Goal: Transaction & Acquisition: Purchase product/service

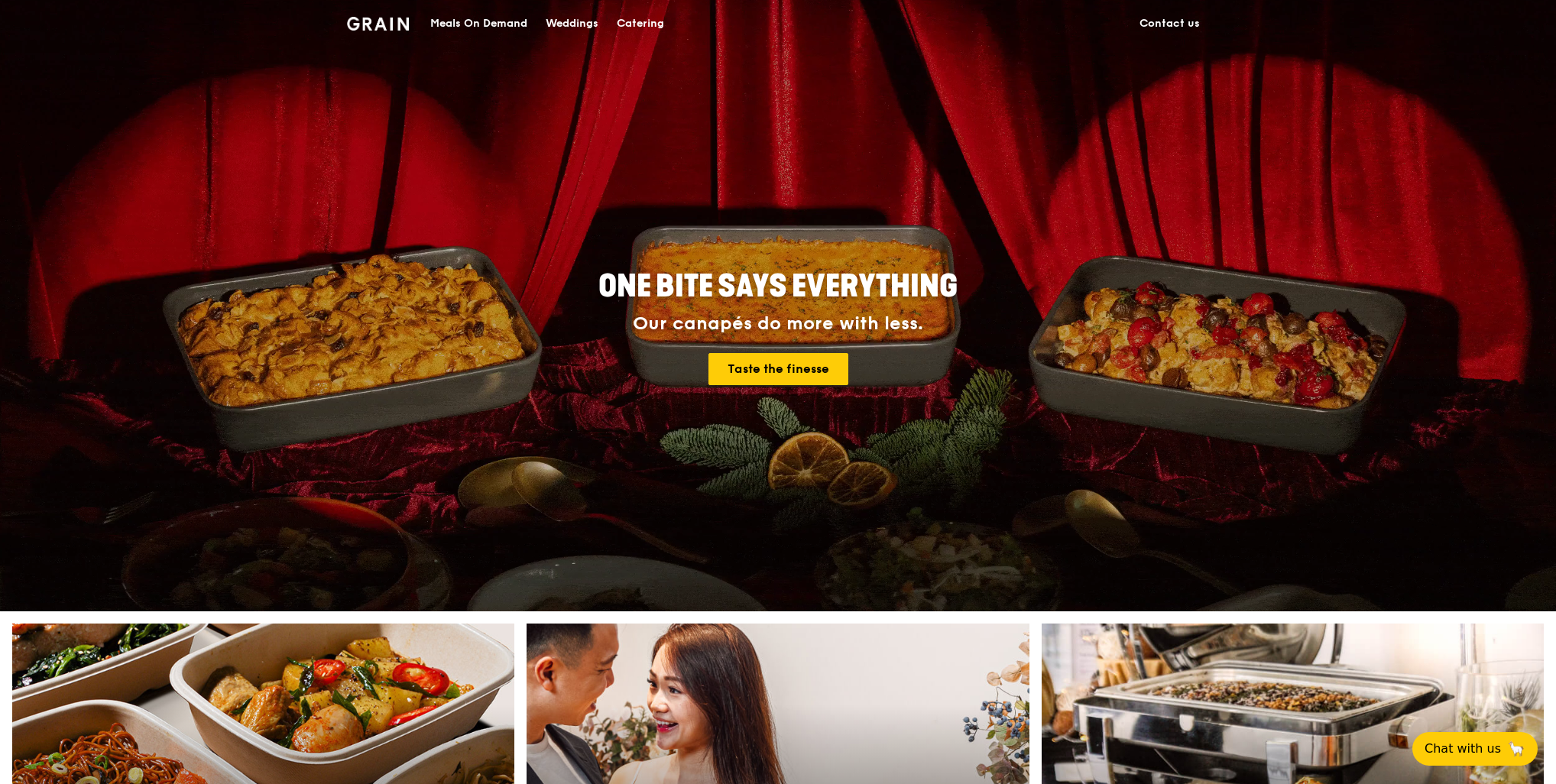
click at [478, 18] on div "Meals On Demand" at bounding box center [479, 23] width 97 height 46
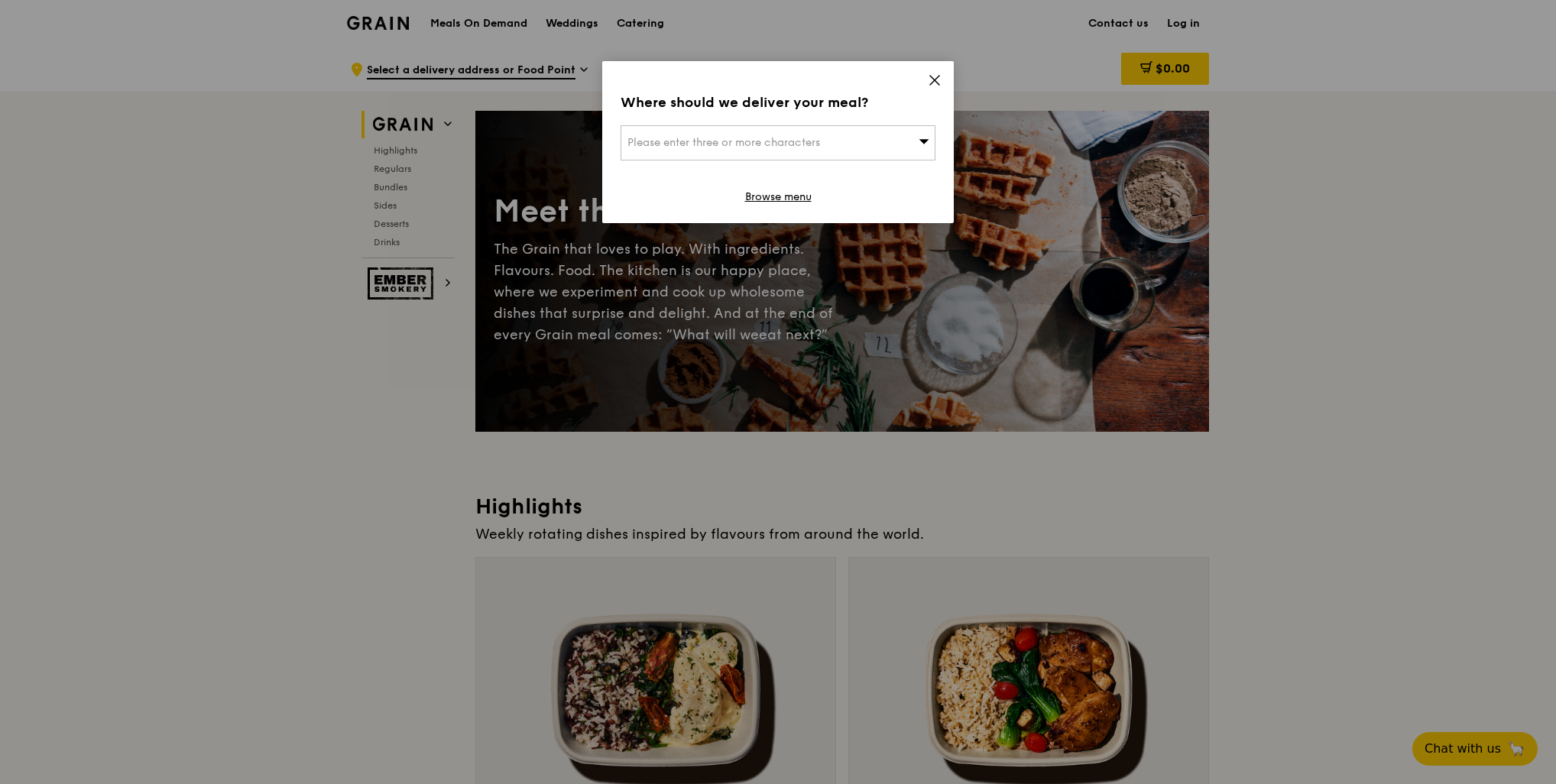
click at [933, 78] on icon at bounding box center [934, 79] width 9 height 9
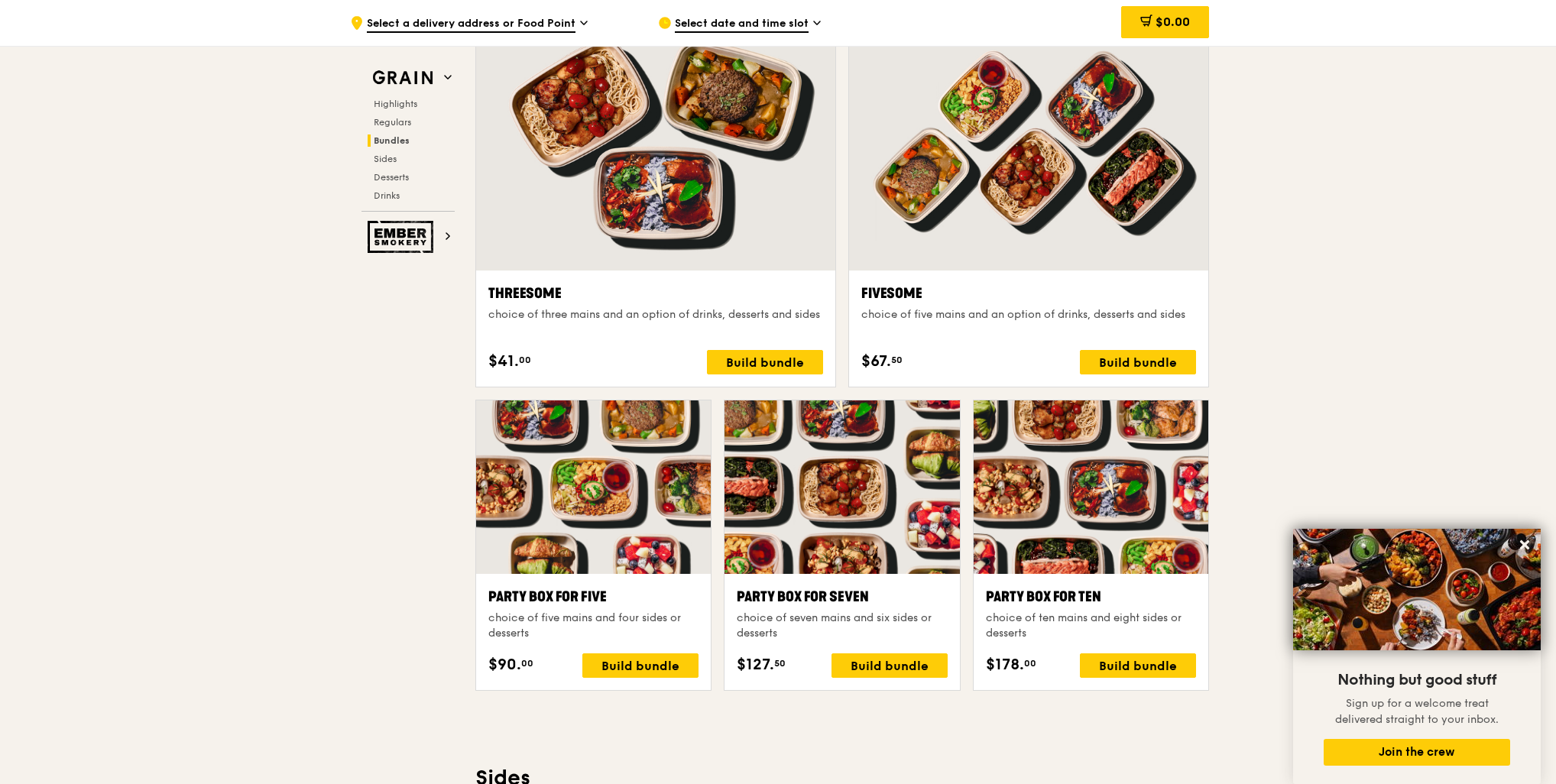
scroll to position [2673, 0]
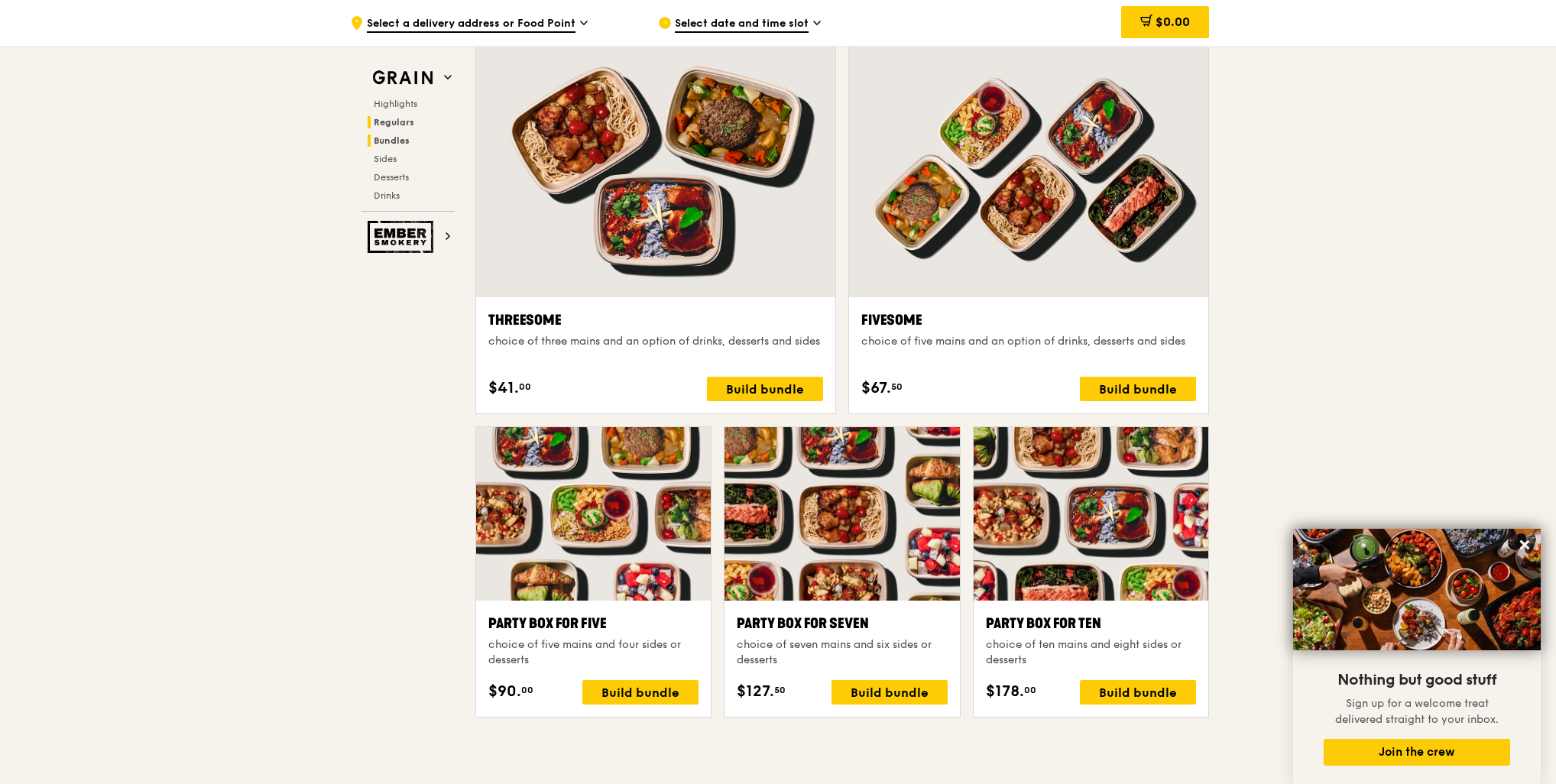
click at [399, 127] on span "Regulars" at bounding box center [394, 122] width 41 height 11
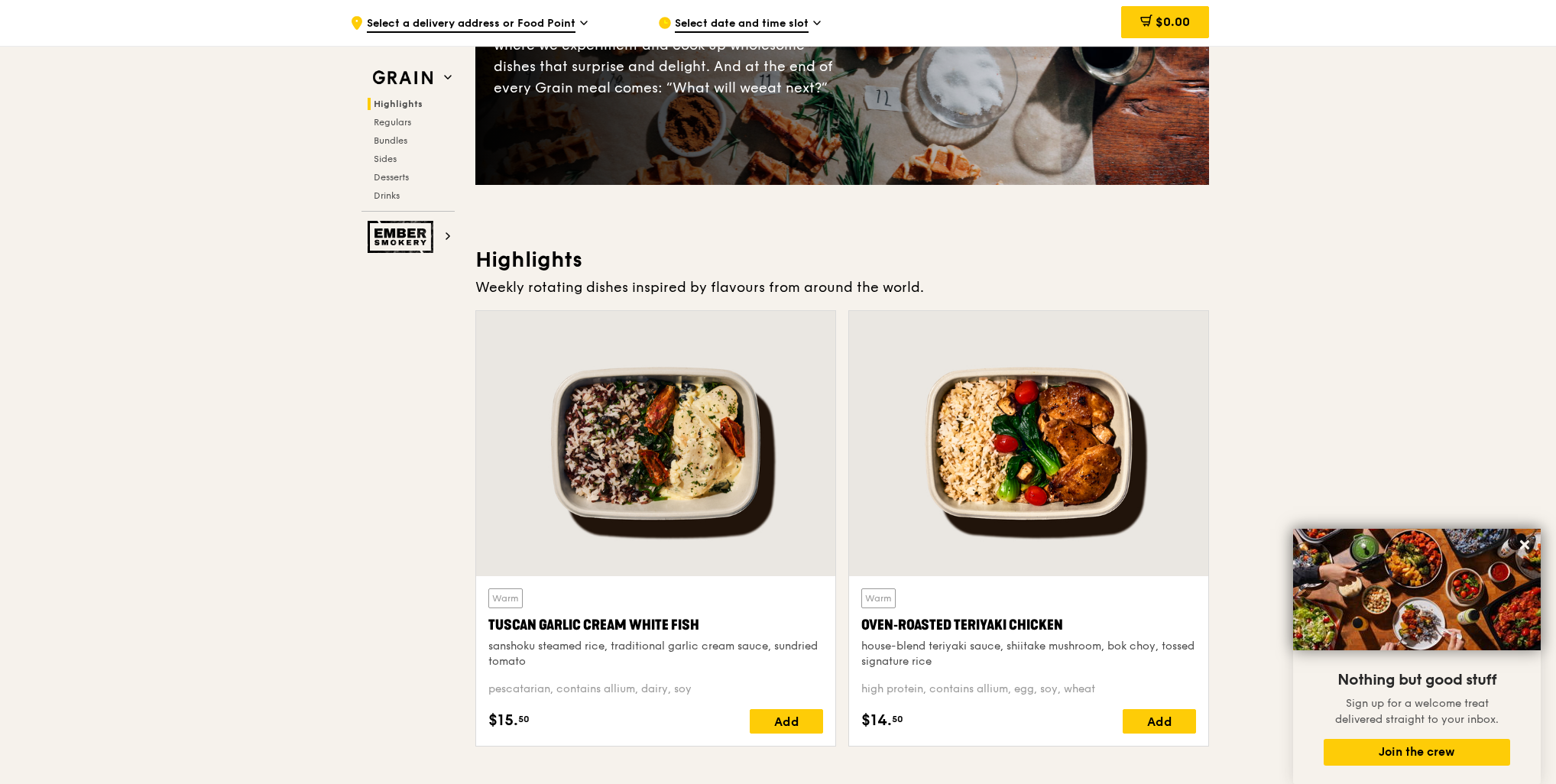
scroll to position [240, 0]
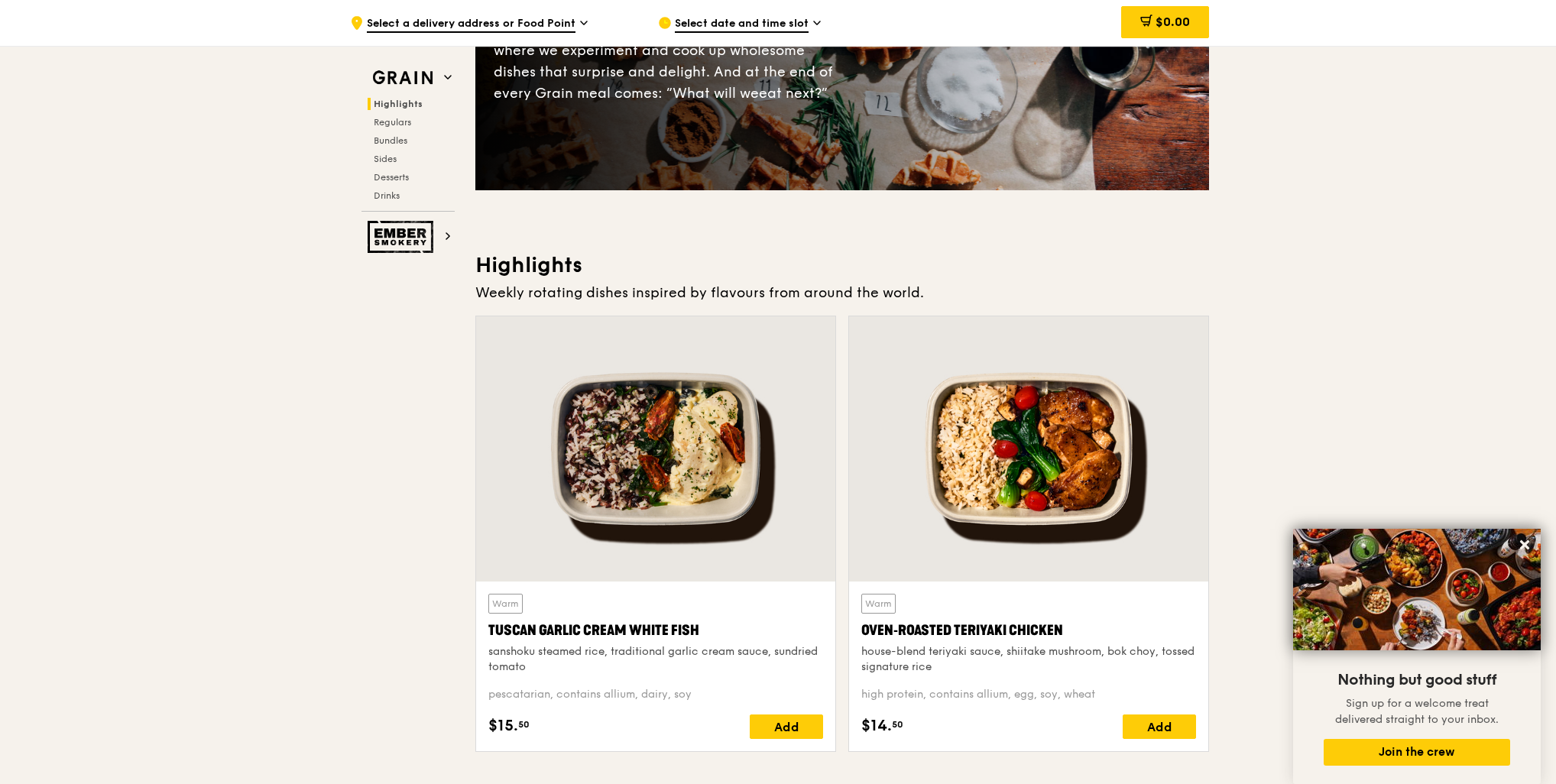
click at [535, 26] on span "Select a delivery address or Food Point" at bounding box center [470, 24] width 208 height 16
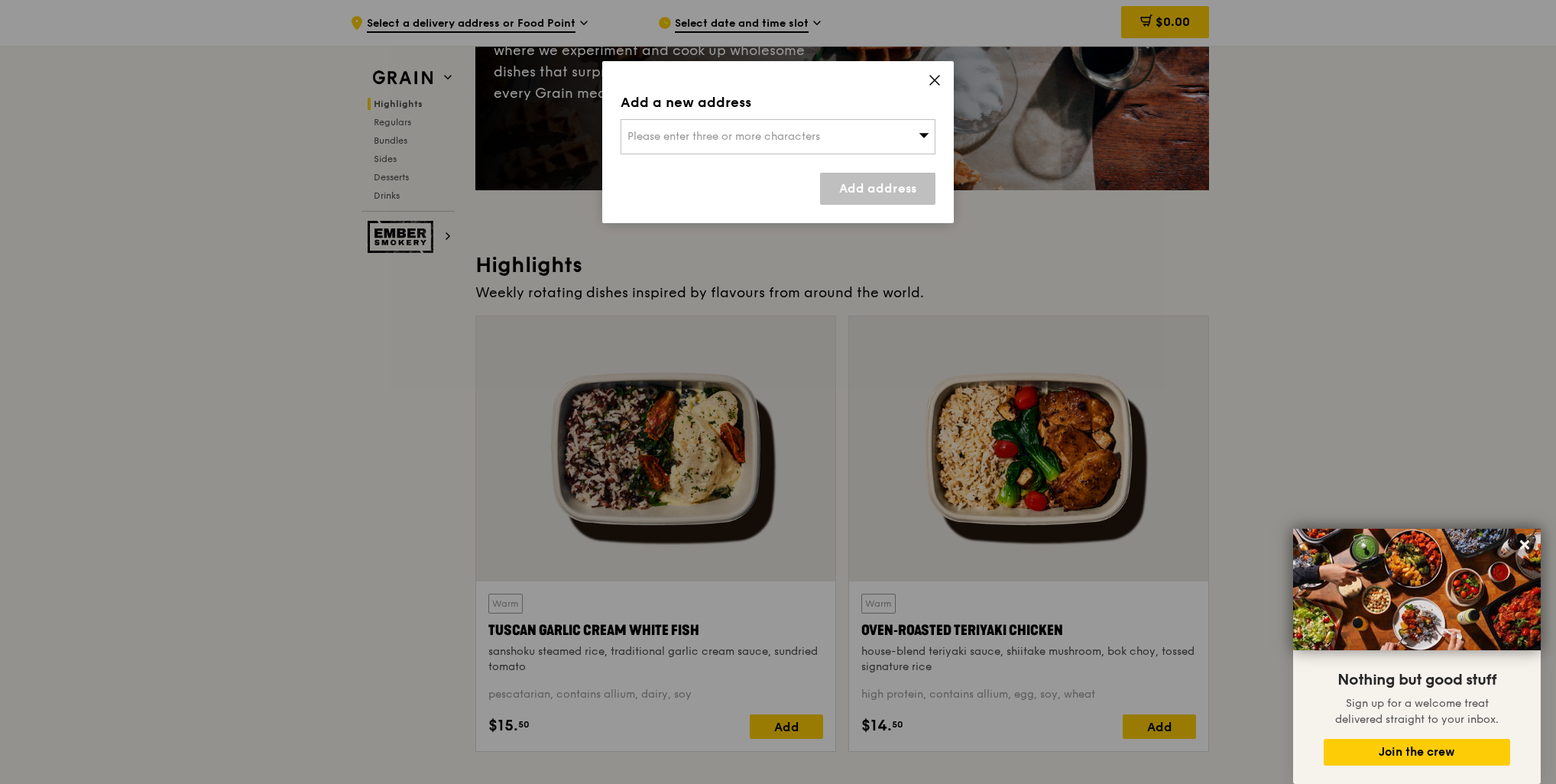
click at [873, 143] on div "Please enter three or more characters" at bounding box center [778, 137] width 315 height 35
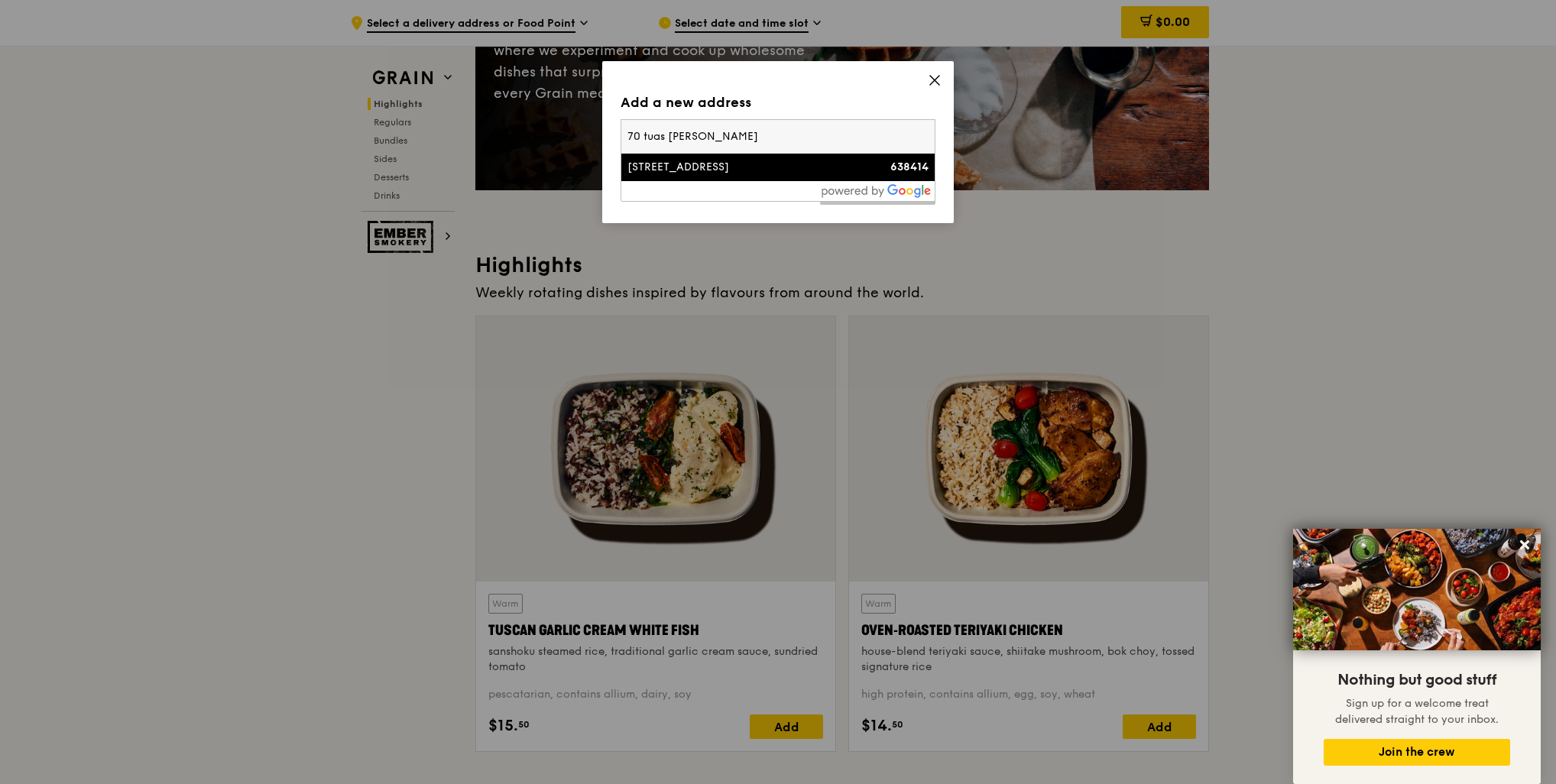
type input "70 tuas [PERSON_NAME]"
click at [791, 178] on li "[STREET_ADDRESS] 638414" at bounding box center [778, 167] width 313 height 27
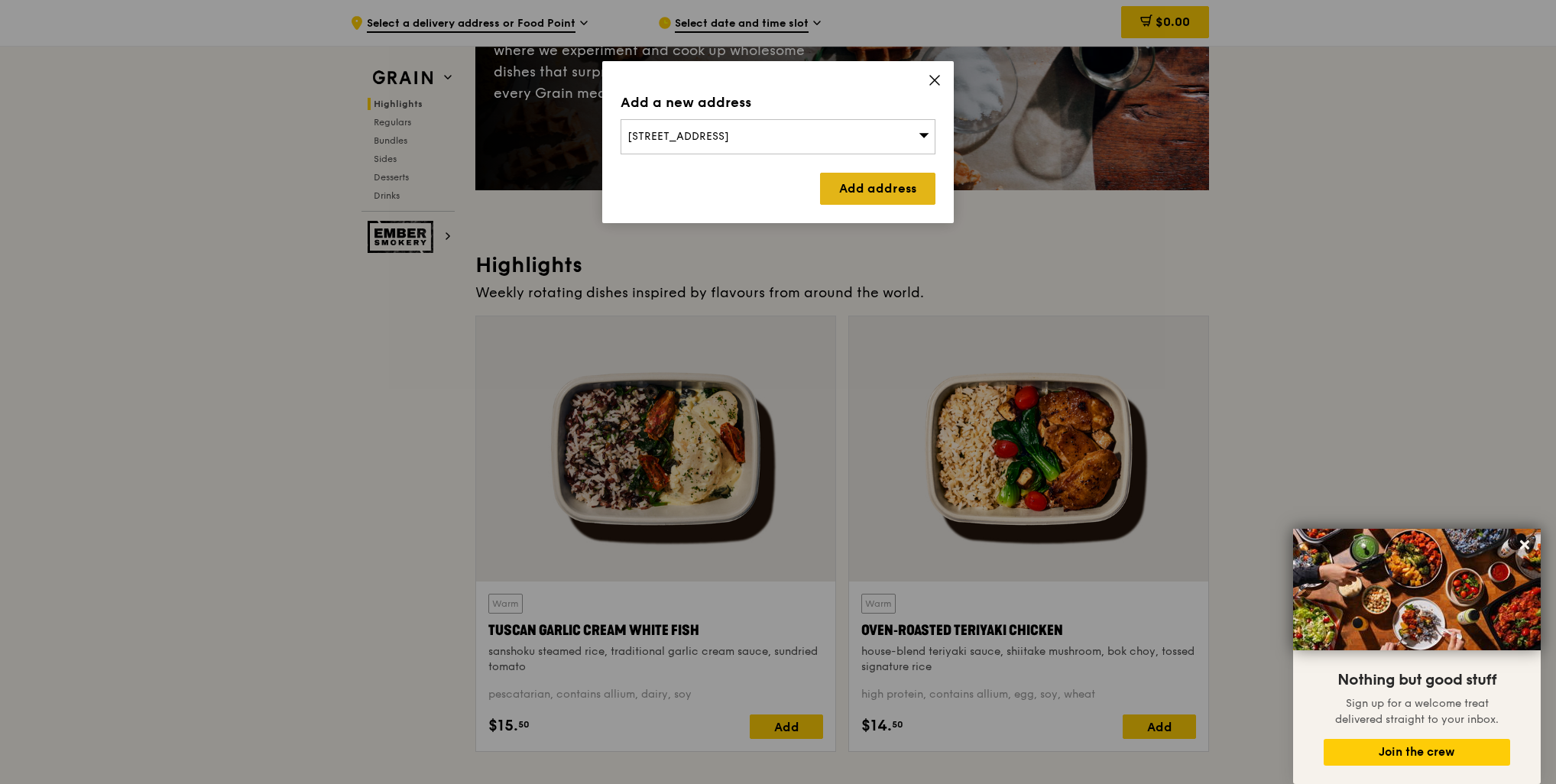
click at [905, 200] on link "Add address" at bounding box center [877, 188] width 115 height 32
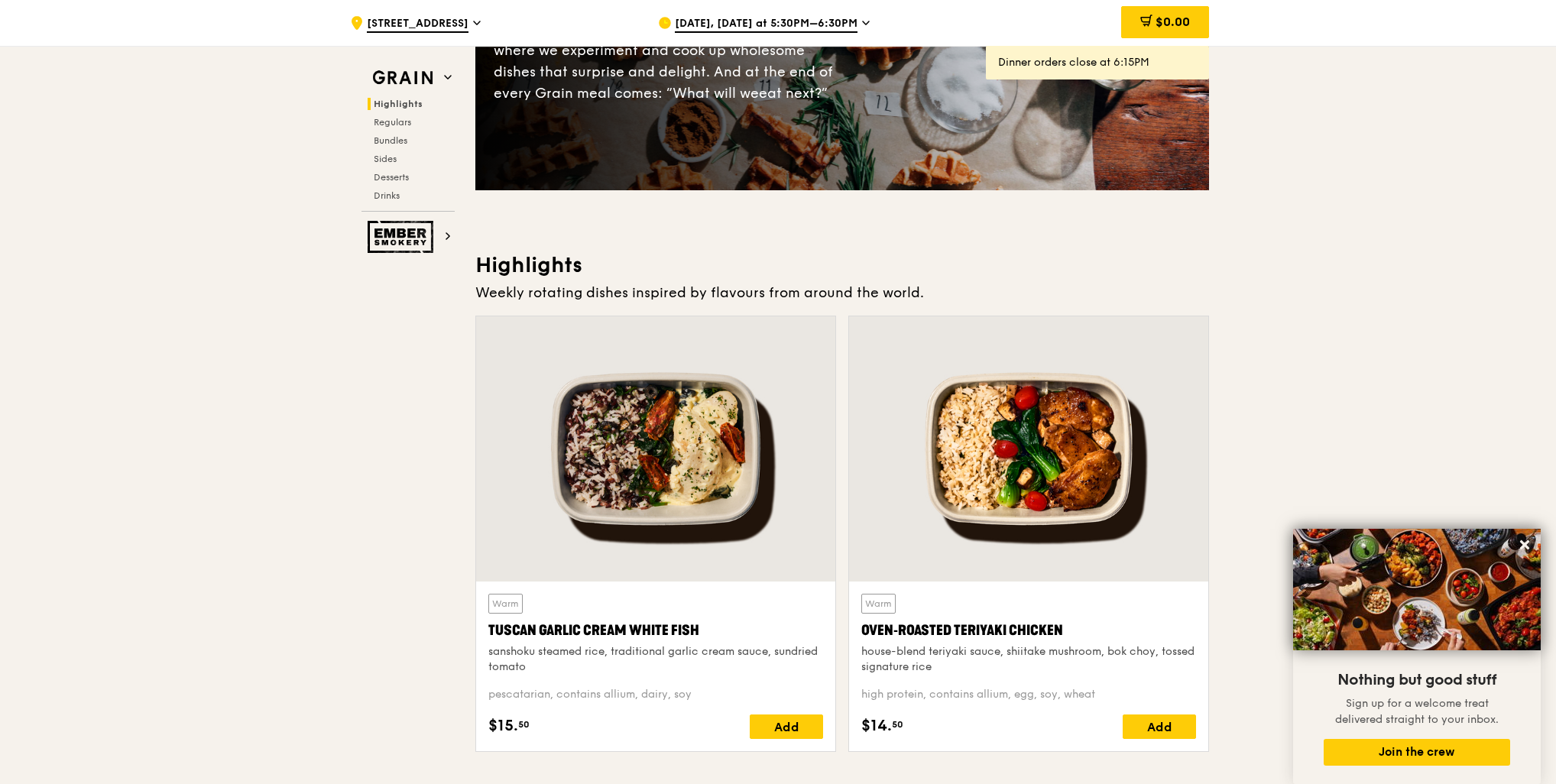
click at [703, 16] on span "[DATE], [DATE] at 5:30PM–6:30PM" at bounding box center [766, 24] width 182 height 16
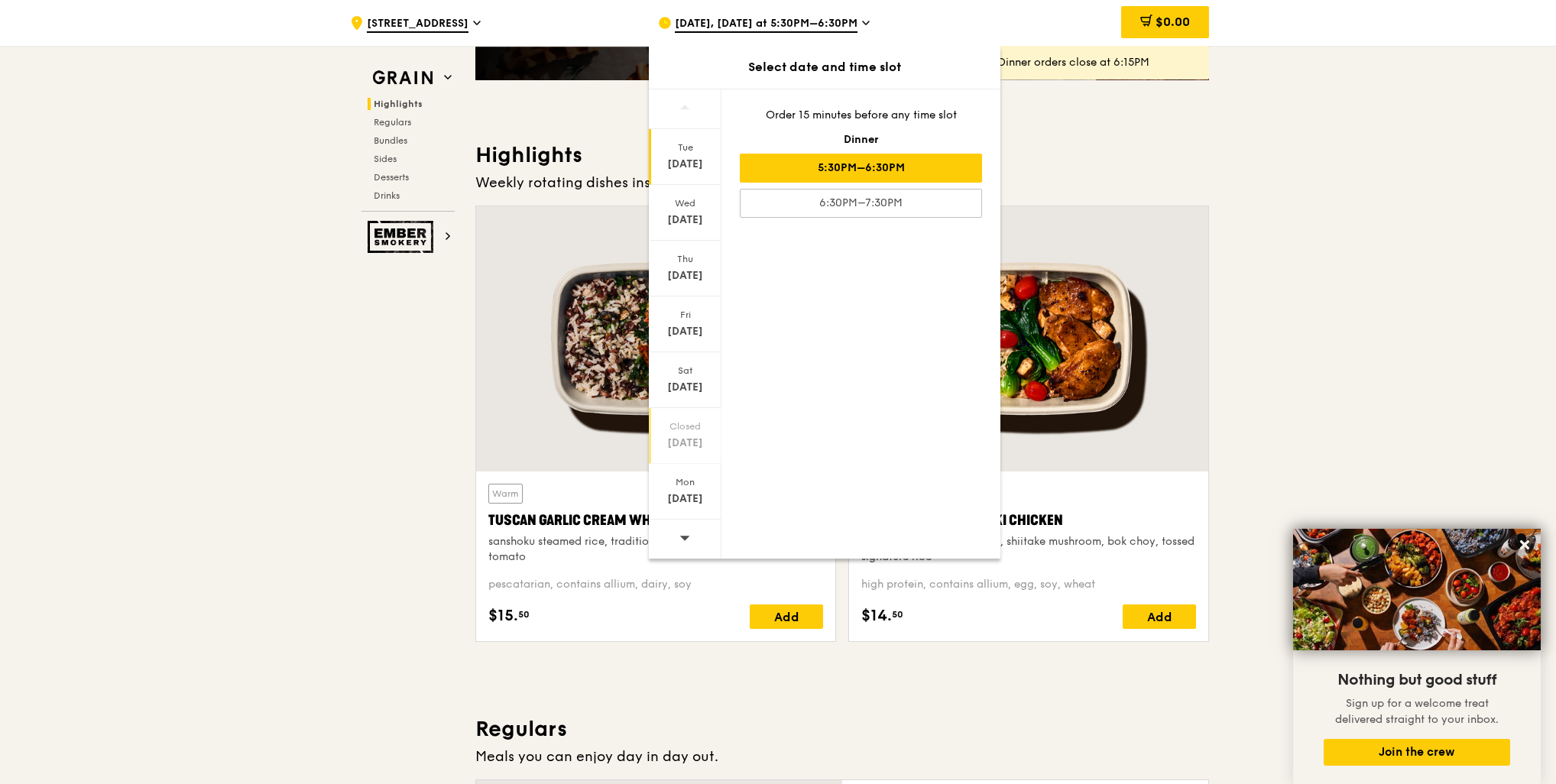
scroll to position [470, 0]
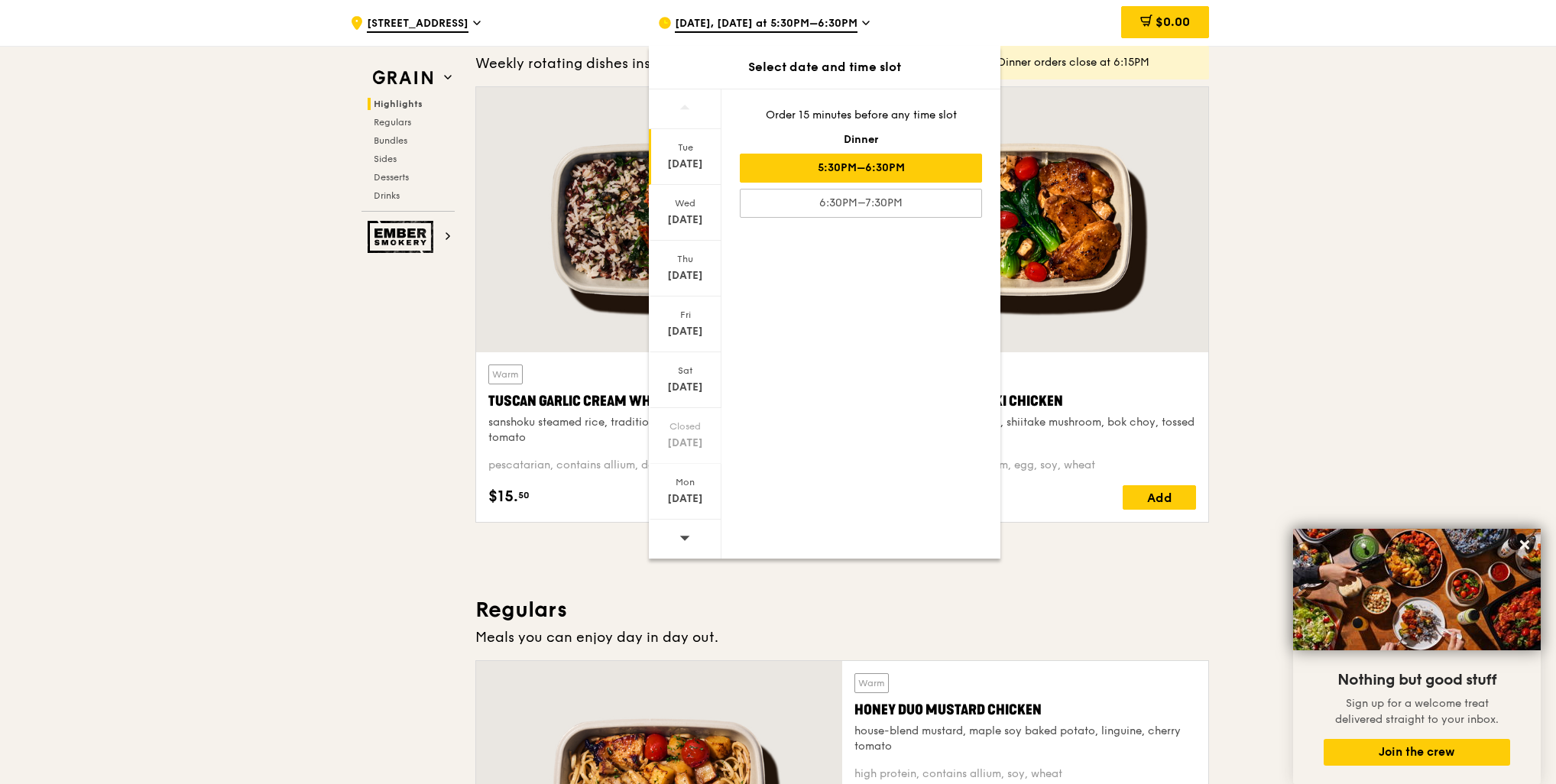
click at [687, 543] on span at bounding box center [684, 537] width 11 height 36
click at [703, 370] on div "Sat" at bounding box center [684, 370] width 68 height 13
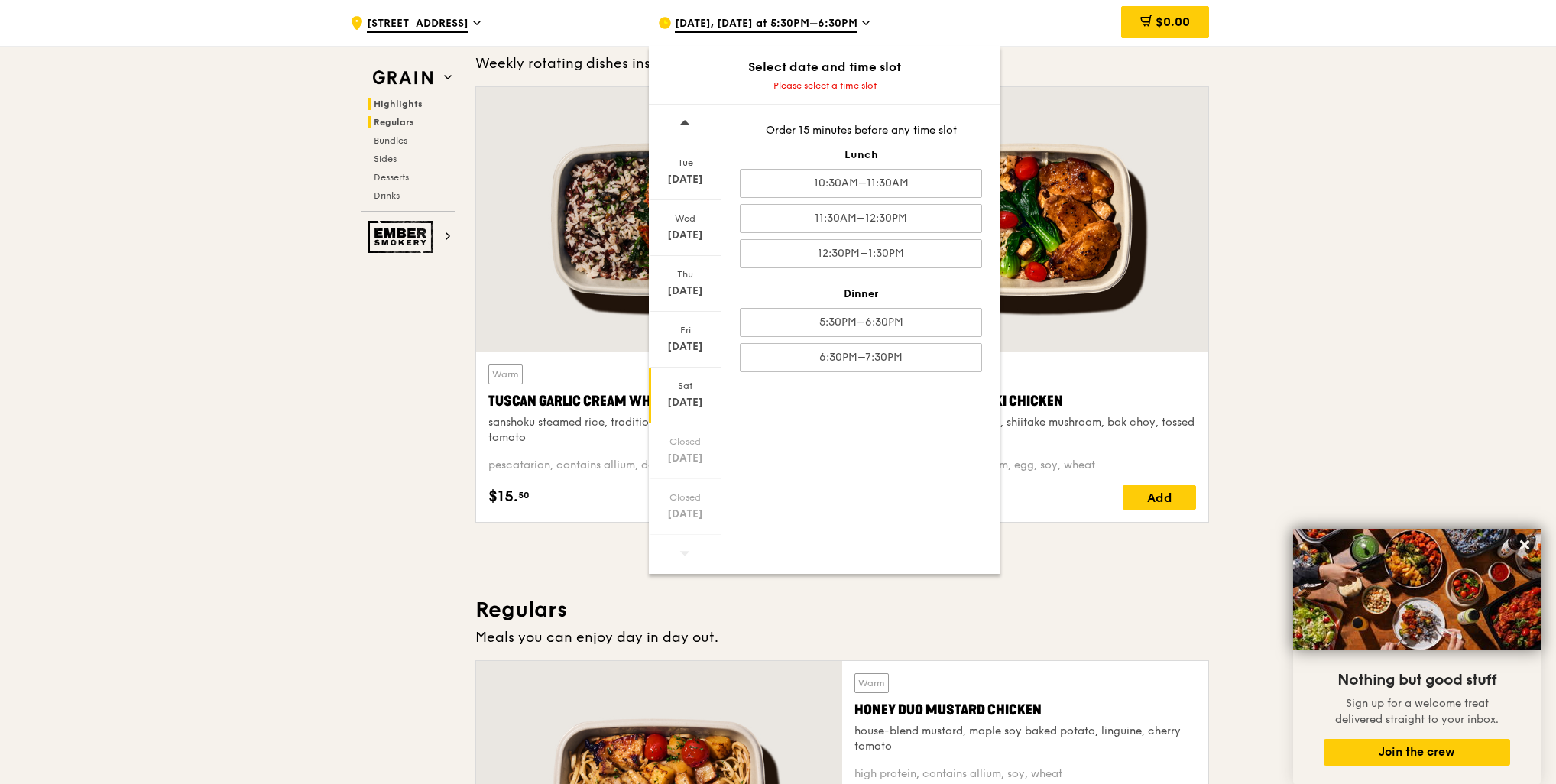
click at [395, 120] on span "Regulars" at bounding box center [394, 122] width 41 height 11
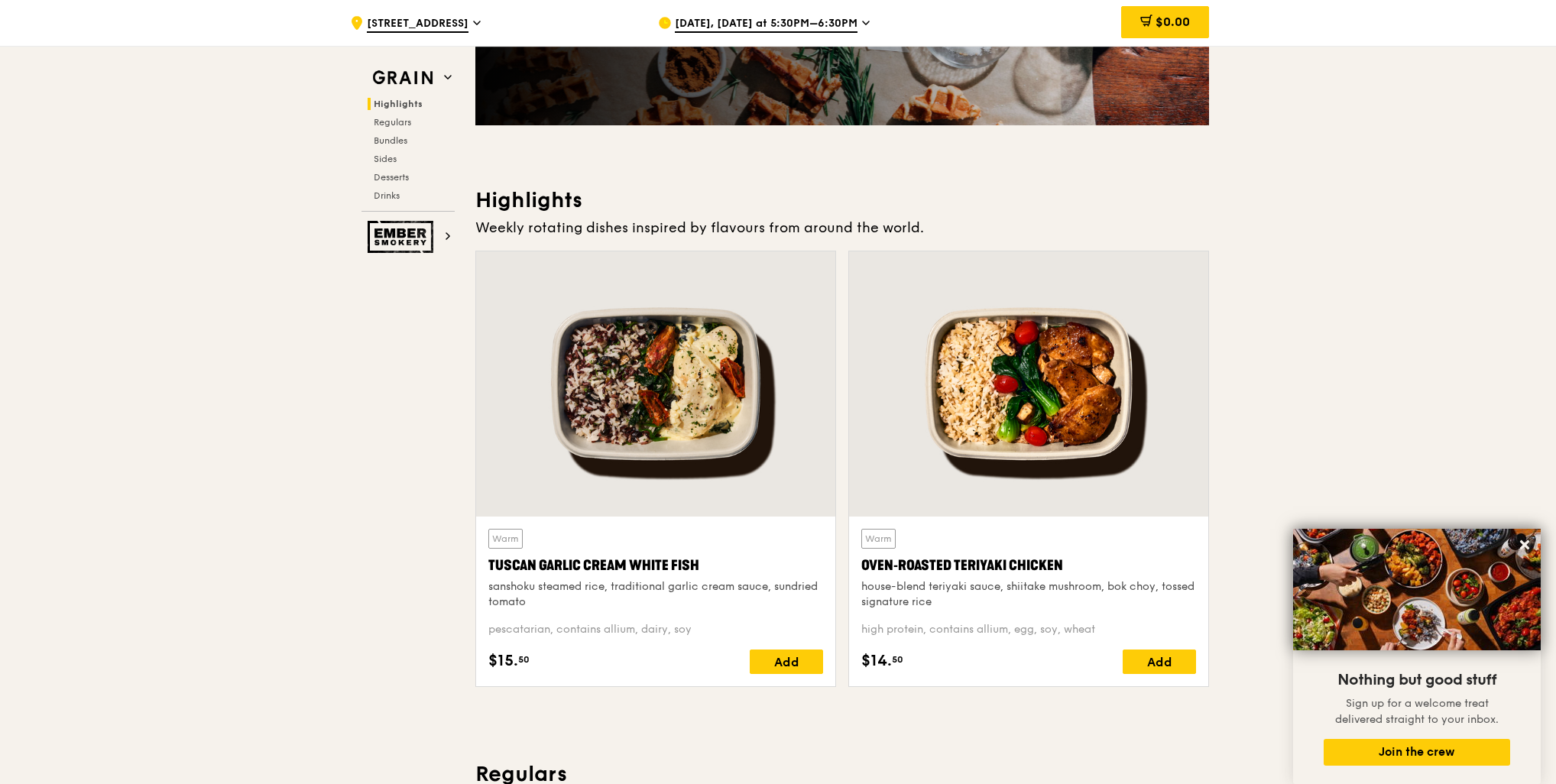
scroll to position [0, 0]
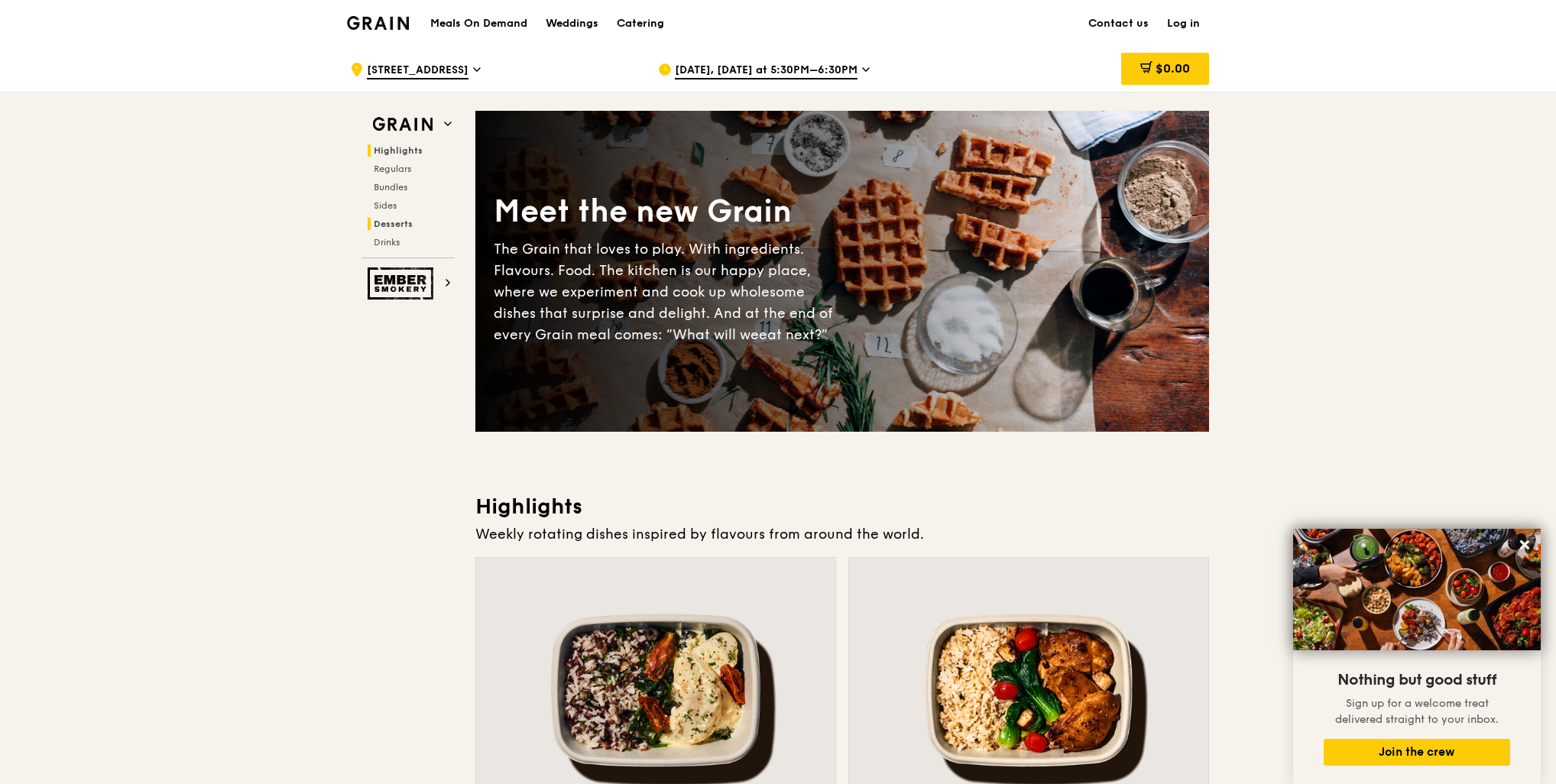
click at [399, 221] on span "Desserts" at bounding box center [393, 223] width 39 height 11
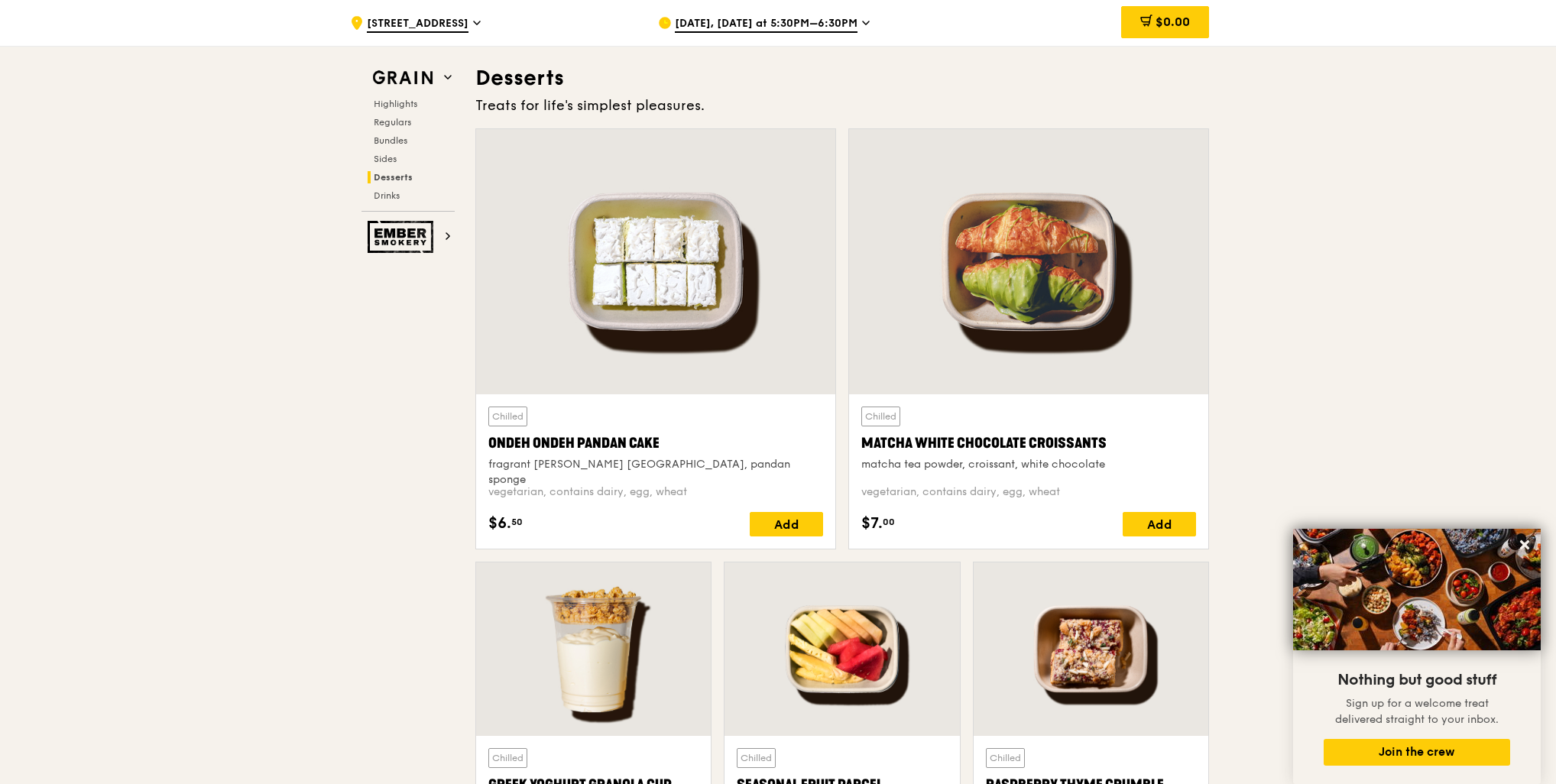
scroll to position [4352, 0]
click at [388, 164] on span "Sides" at bounding box center [385, 158] width 24 height 11
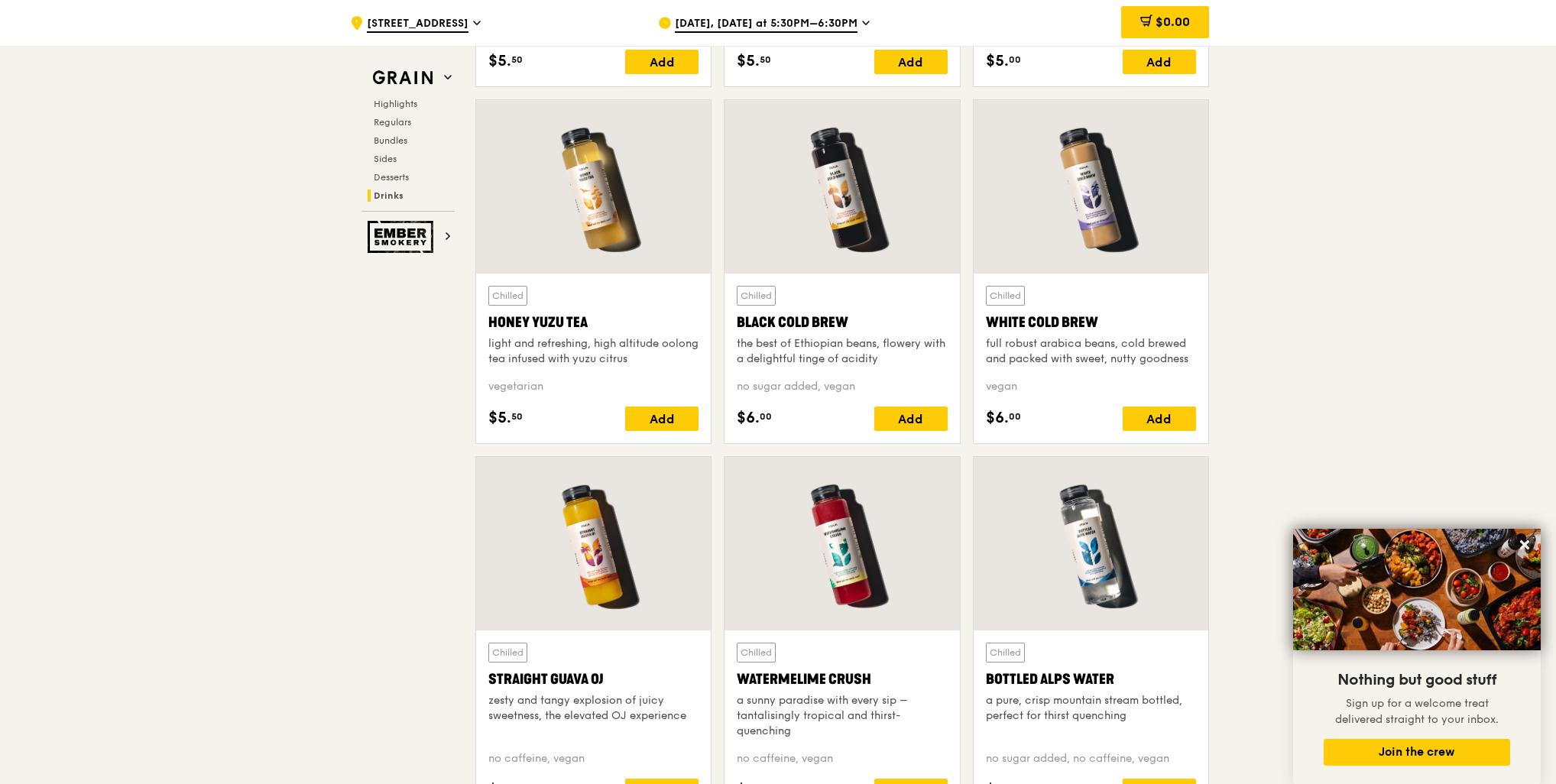
scroll to position [5276, 0]
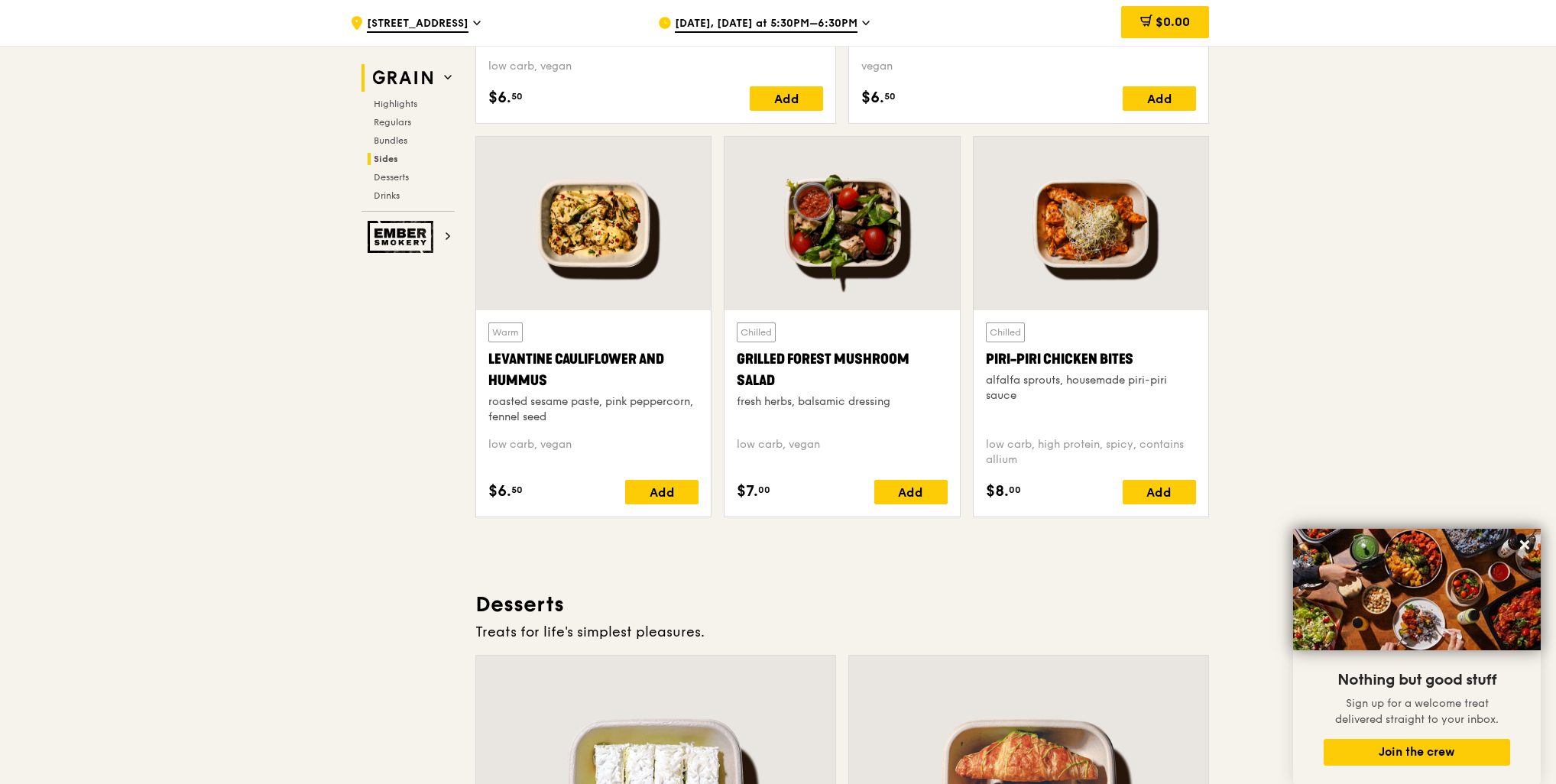
click at [409, 75] on img at bounding box center [402, 78] width 71 height 27
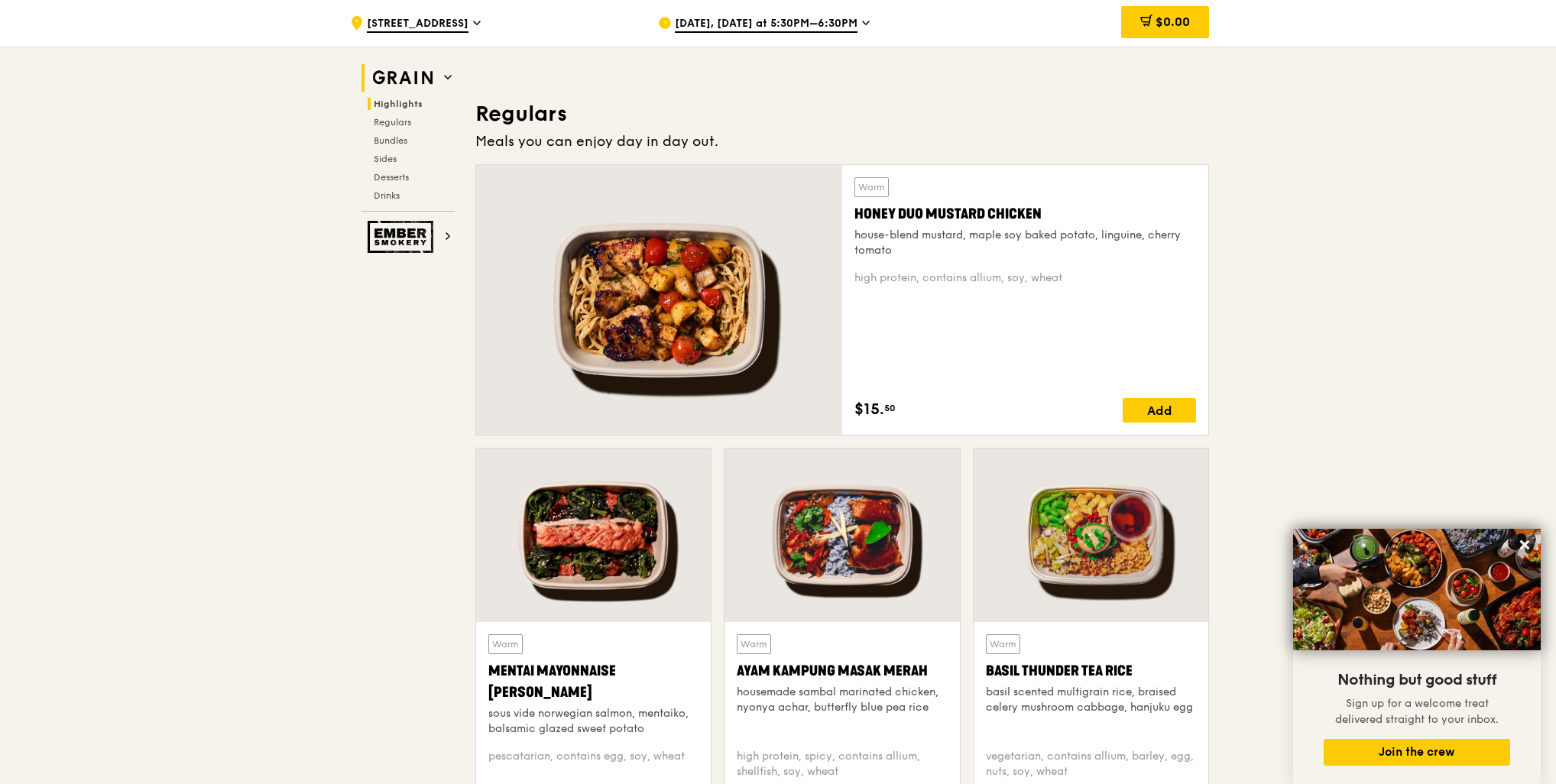
scroll to position [1118, 0]
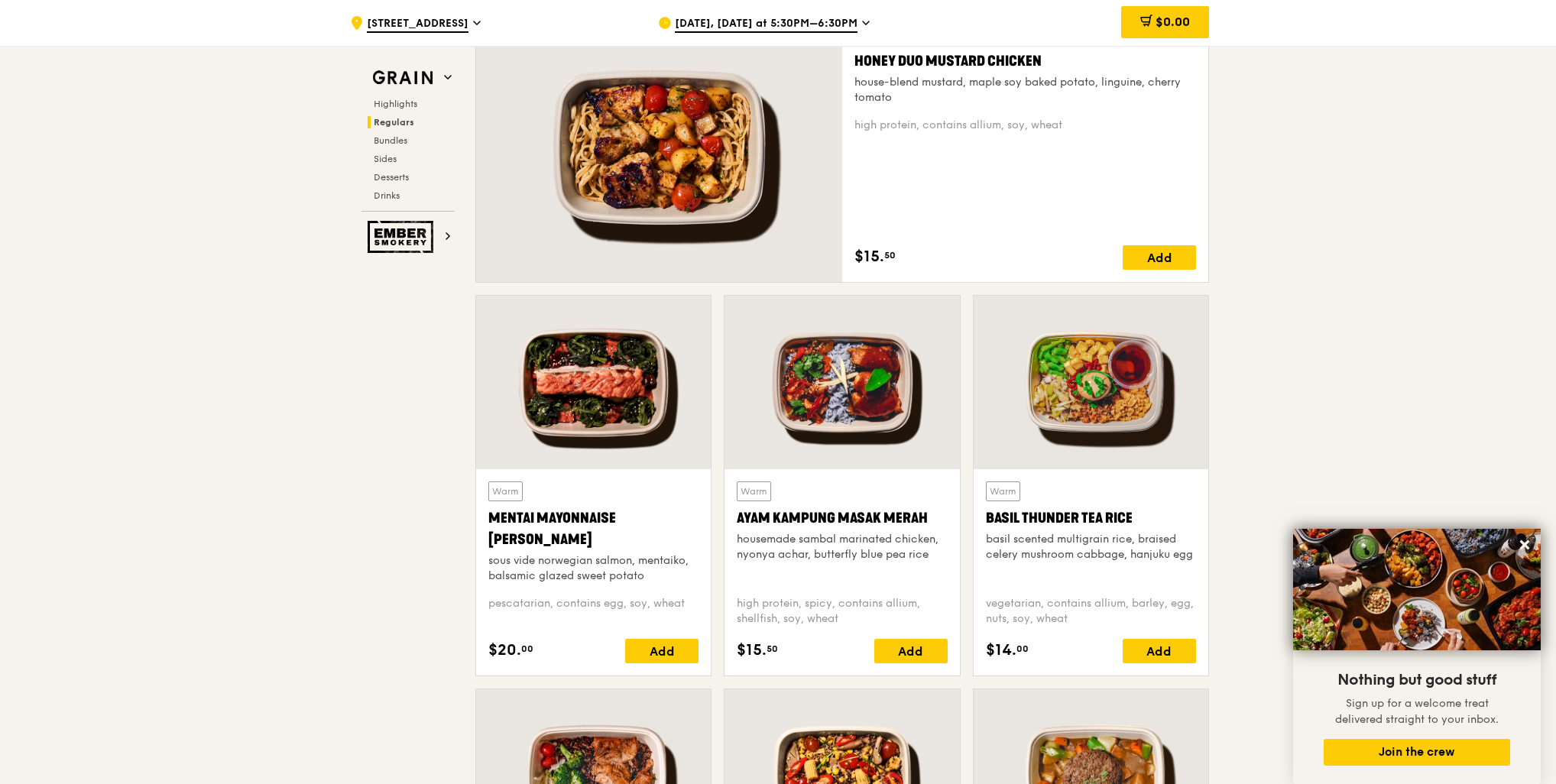
click at [1065, 398] on div at bounding box center [1091, 382] width 235 height 173
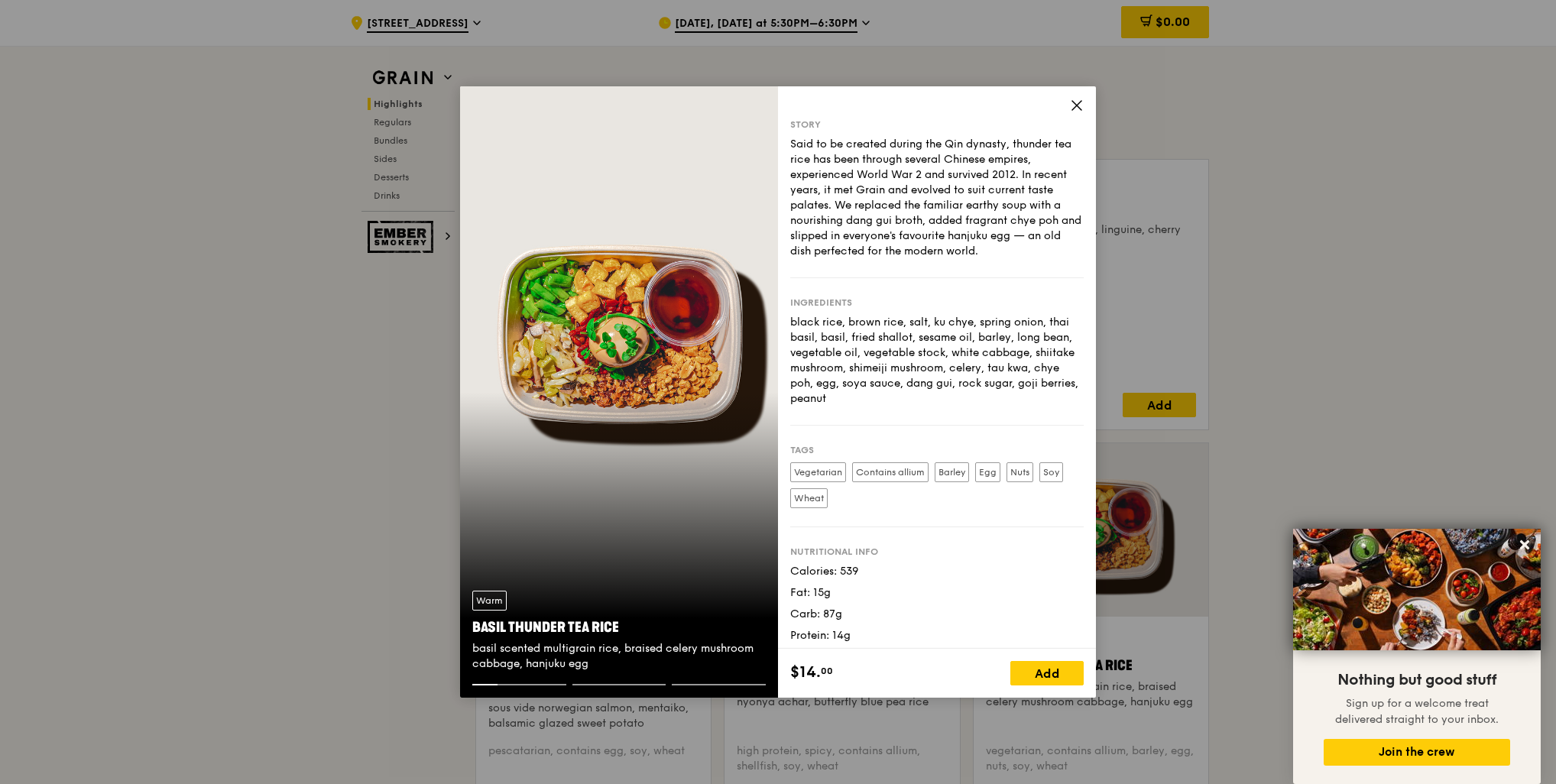
scroll to position [965, 0]
click at [1073, 103] on icon at bounding box center [1076, 105] width 9 height 9
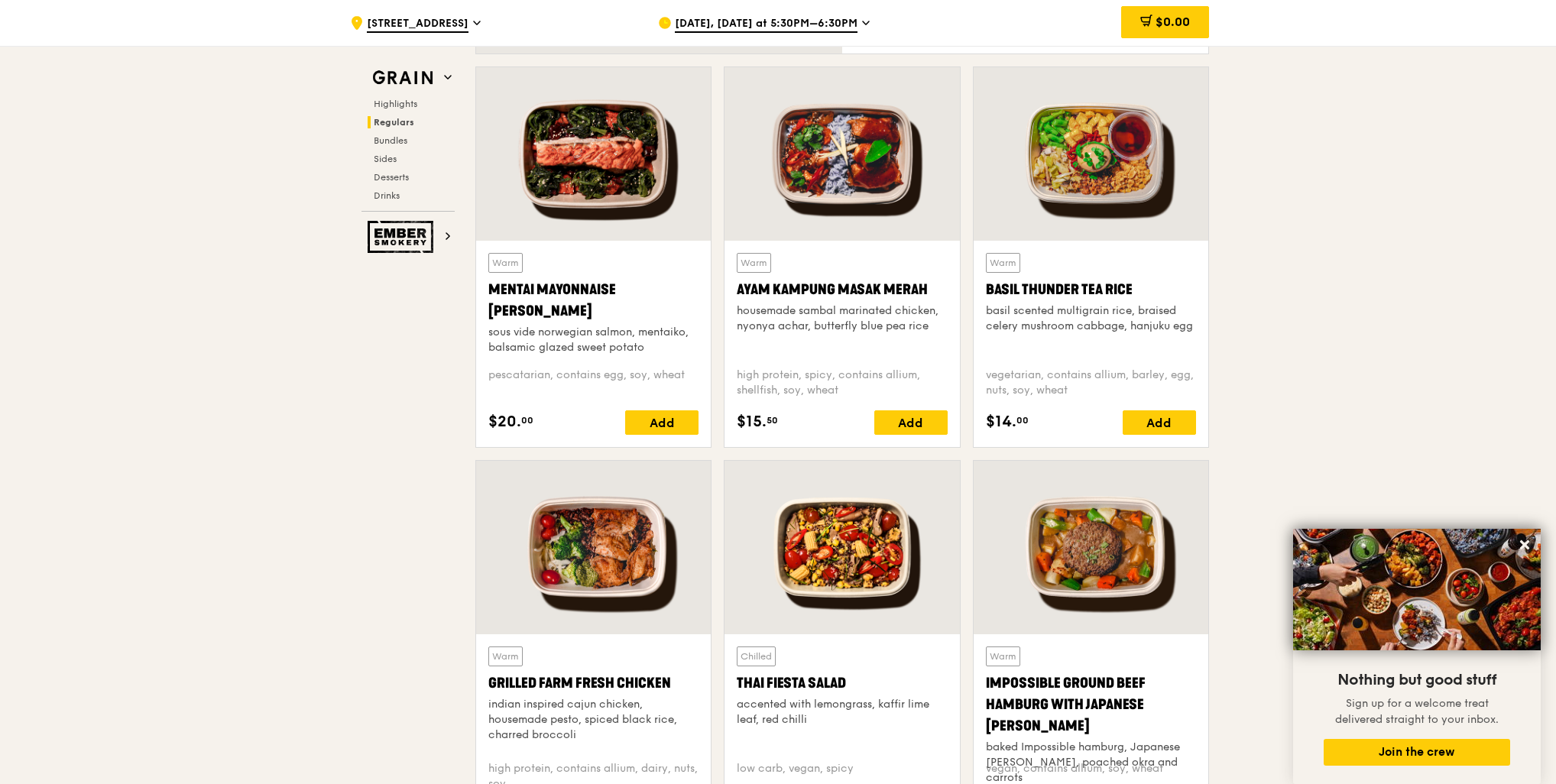
scroll to position [1500, 0]
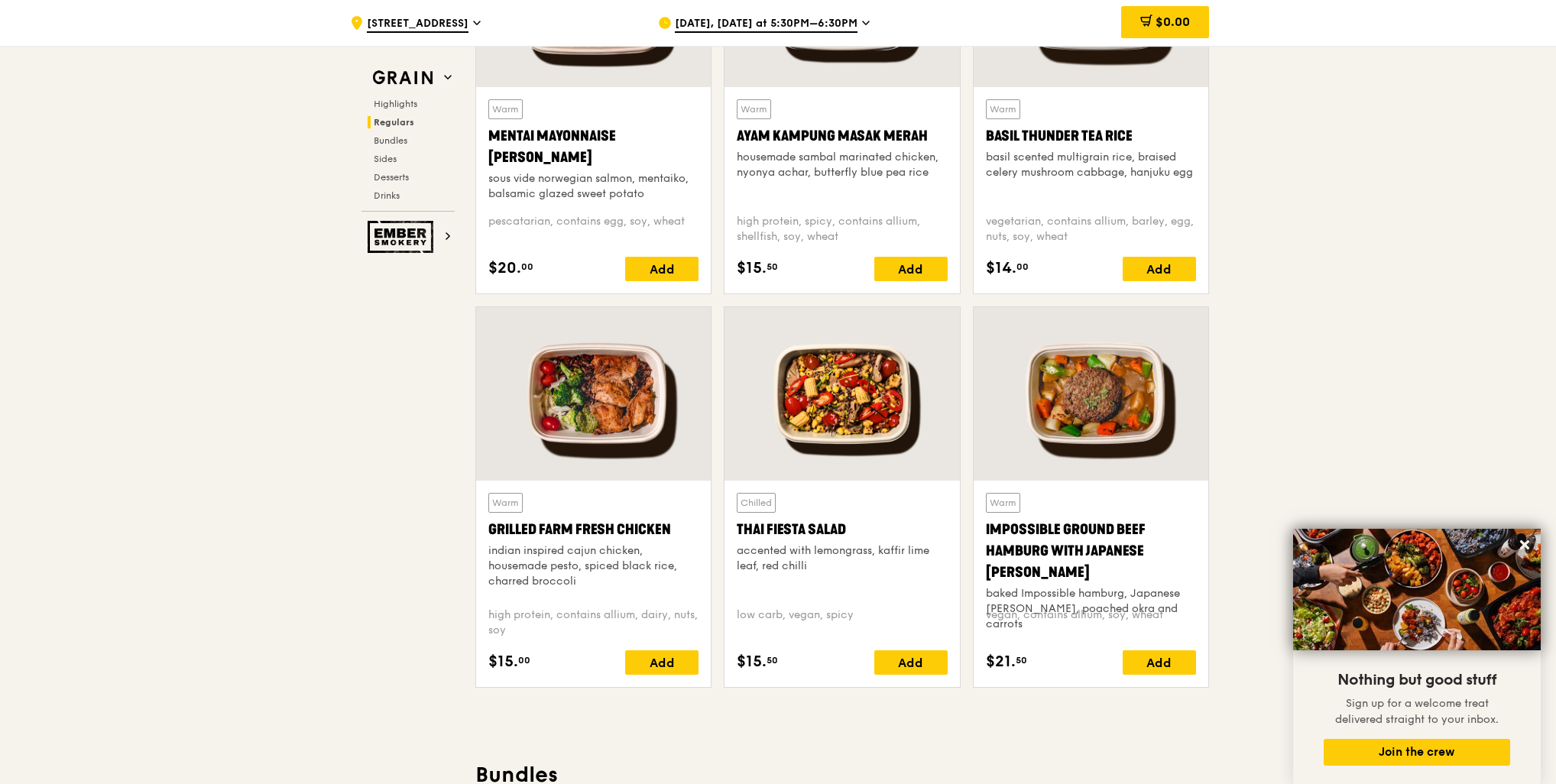
click at [844, 475] on div at bounding box center [842, 393] width 235 height 173
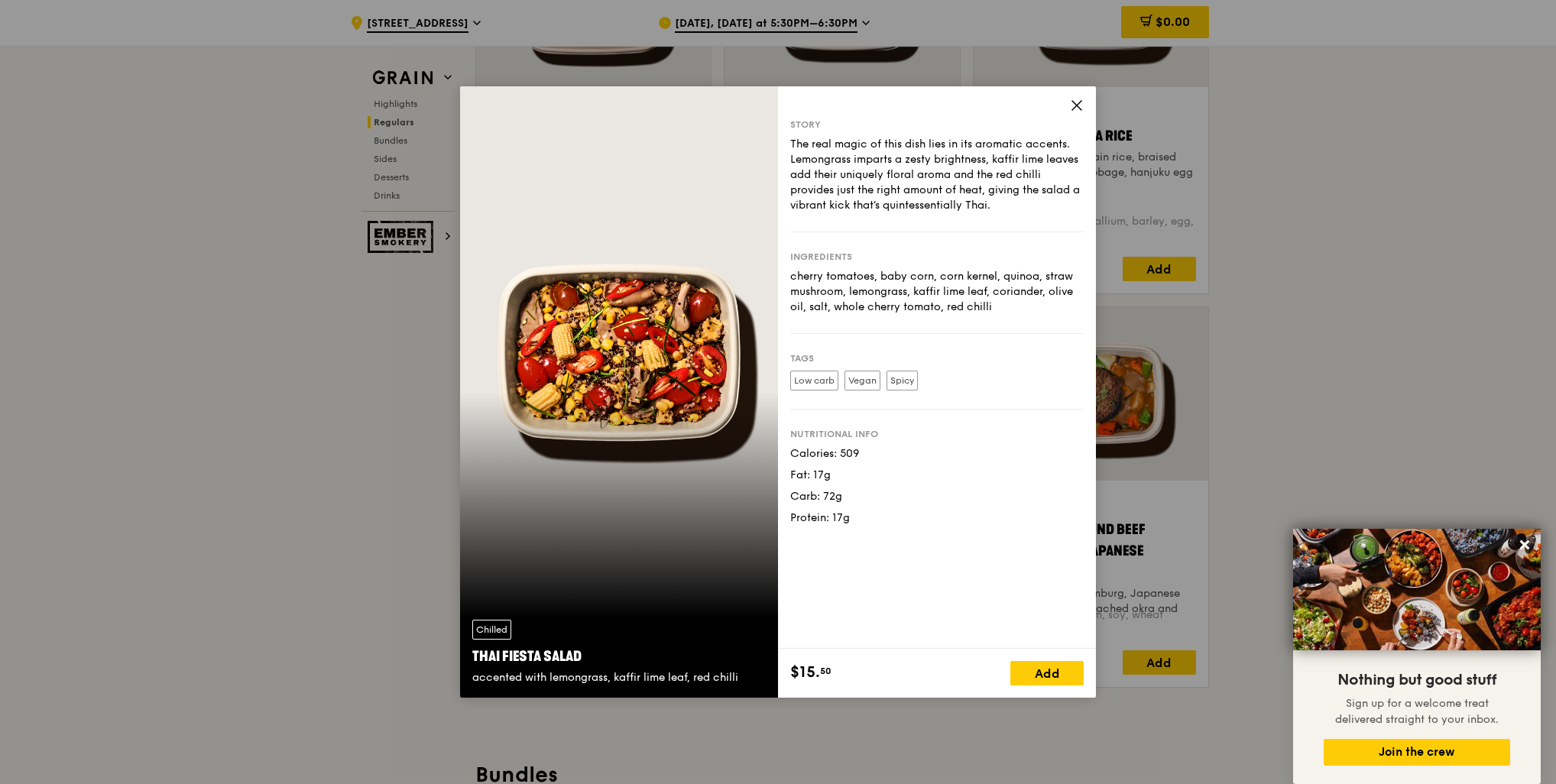
drag, startPoint x: 943, startPoint y: 279, endPoint x: 961, endPoint y: 301, distance: 28.4
click at [961, 301] on div "cherry tomatoes, baby corn, corn kernel, quinoa, straw mushroom, lemongrass, ka…" at bounding box center [937, 291] width 294 height 46
click at [1082, 104] on icon at bounding box center [1076, 106] width 14 height 14
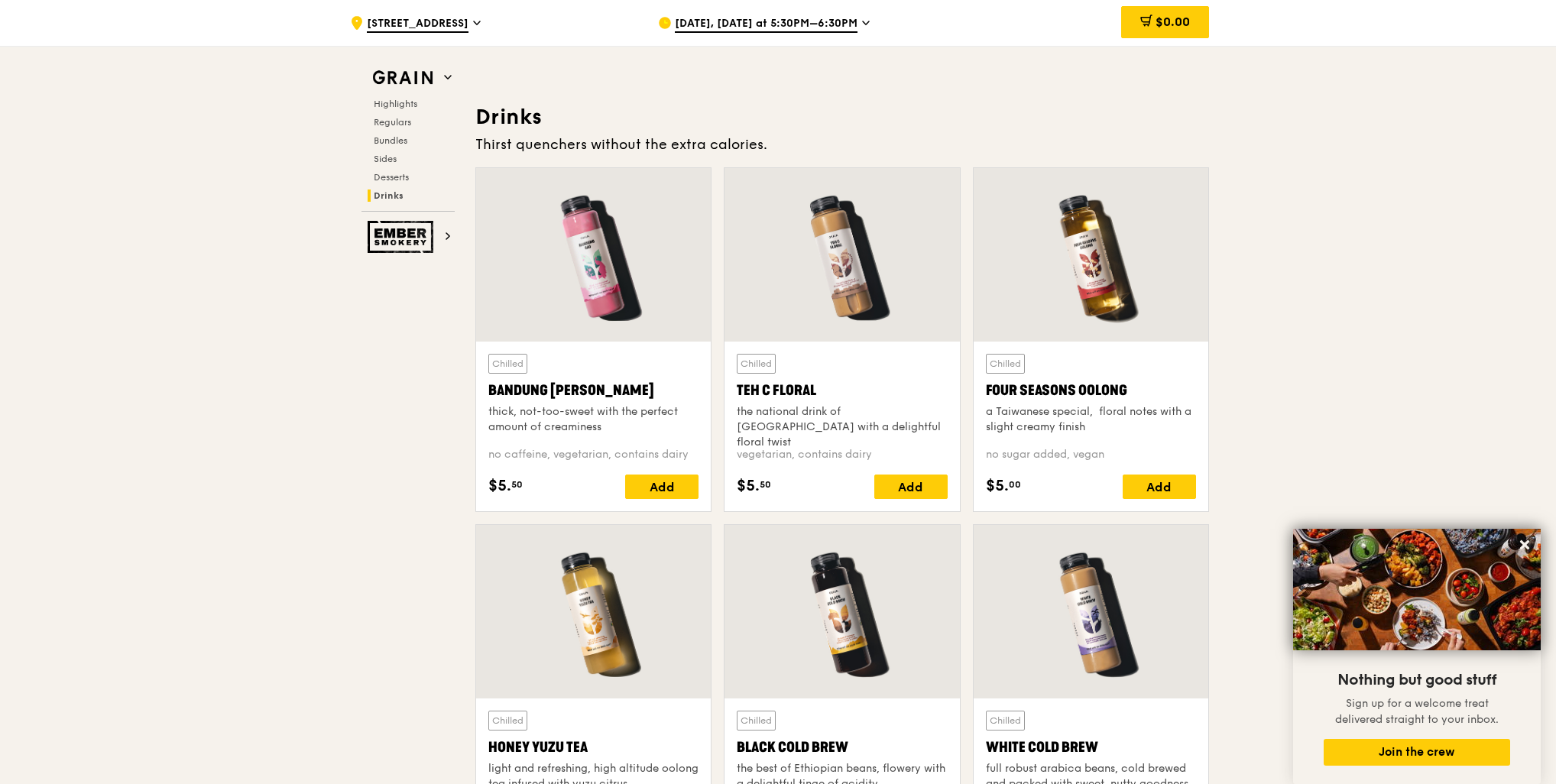
scroll to position [5472, 0]
